Goal: Task Accomplishment & Management: Use online tool/utility

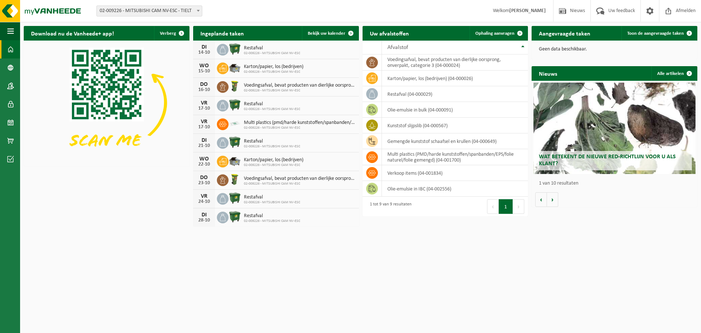
drag, startPoint x: 514, startPoint y: 34, endPoint x: 332, endPoint y: 83, distance: 189.1
click at [514, 34] on span at bounding box center [520, 33] width 15 height 15
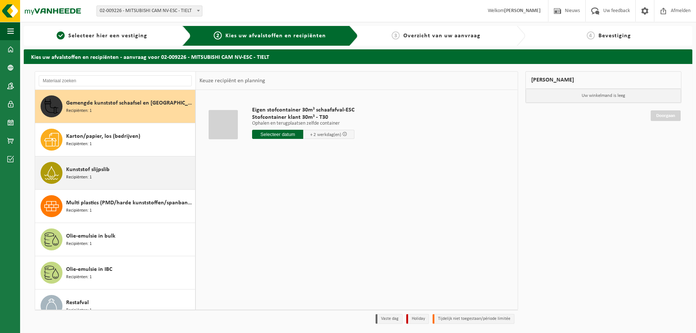
click at [140, 170] on div "Kunststof slijpslib Recipiënten: 1" at bounding box center [129, 173] width 127 height 22
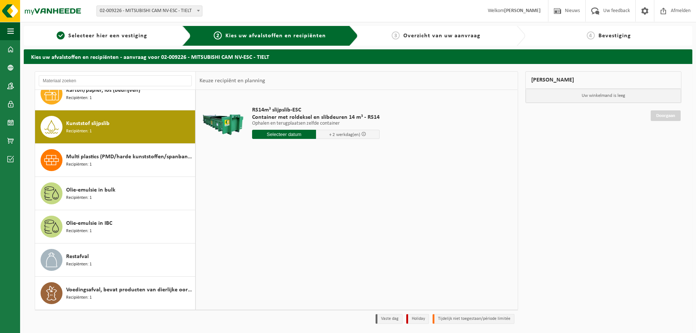
click at [281, 134] on input "text" at bounding box center [284, 134] width 64 height 9
click at [272, 198] on div "14" at bounding box center [271, 199] width 13 height 12
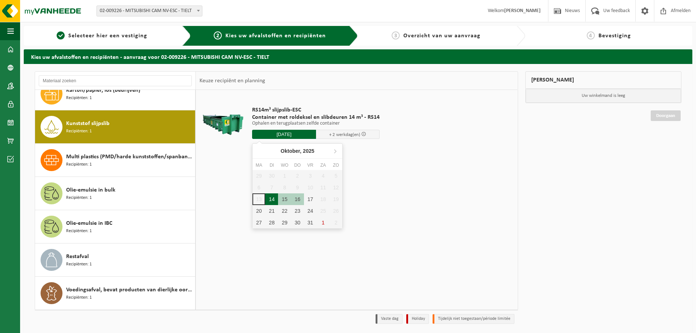
type input "Van [DATE]"
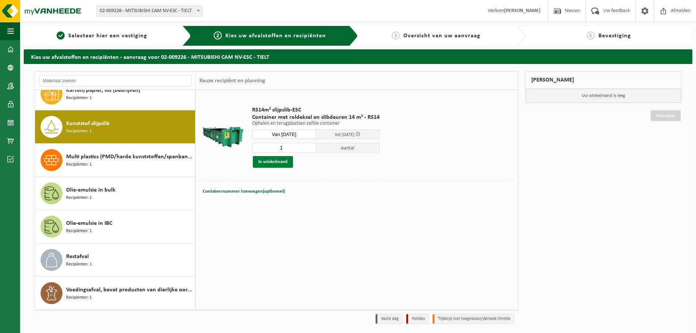
click at [282, 161] on button "In winkelmand" at bounding box center [273, 162] width 40 height 12
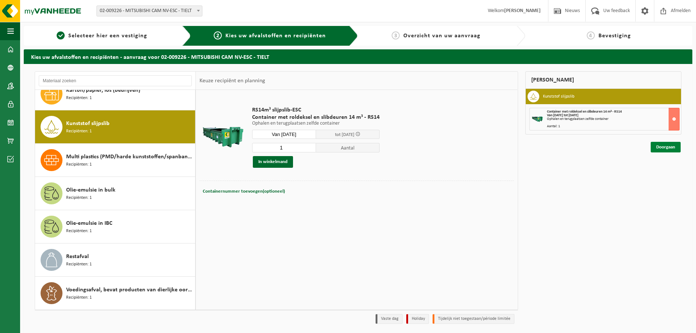
click at [659, 149] on link "Doorgaan" at bounding box center [665, 147] width 30 height 11
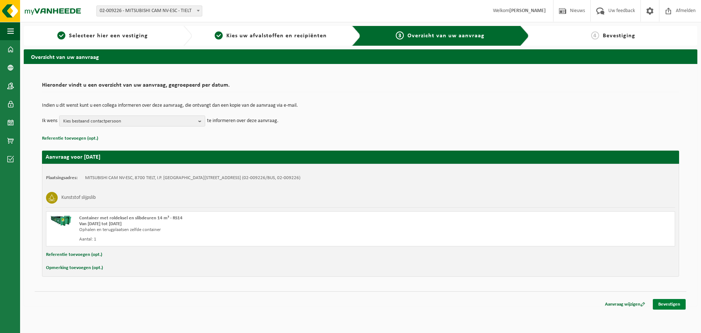
click at [659, 302] on link "Bevestigen" at bounding box center [669, 304] width 33 height 11
